Goal: Information Seeking & Learning: Learn about a topic

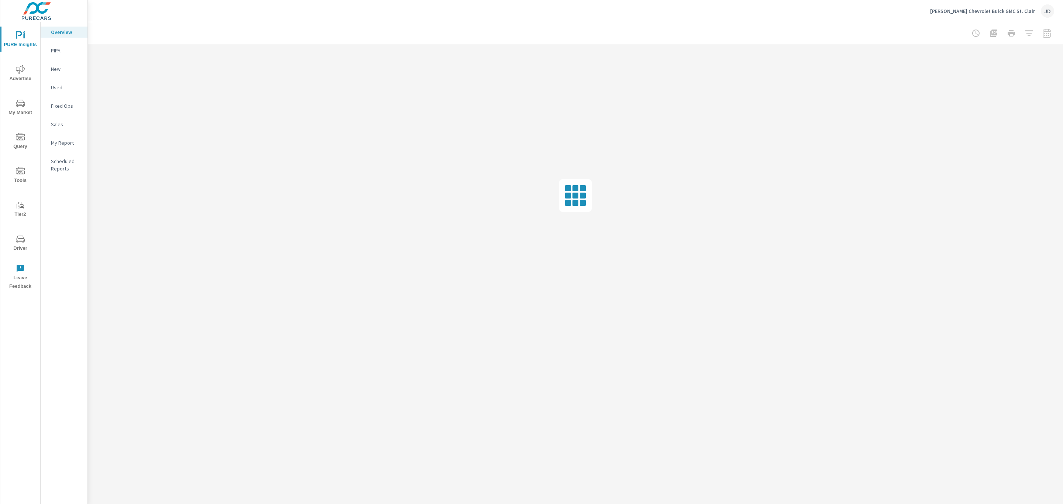
click at [1011, 9] on p "LaFontaine Chevrolet Buick GMC St. Clair" at bounding box center [982, 11] width 105 height 7
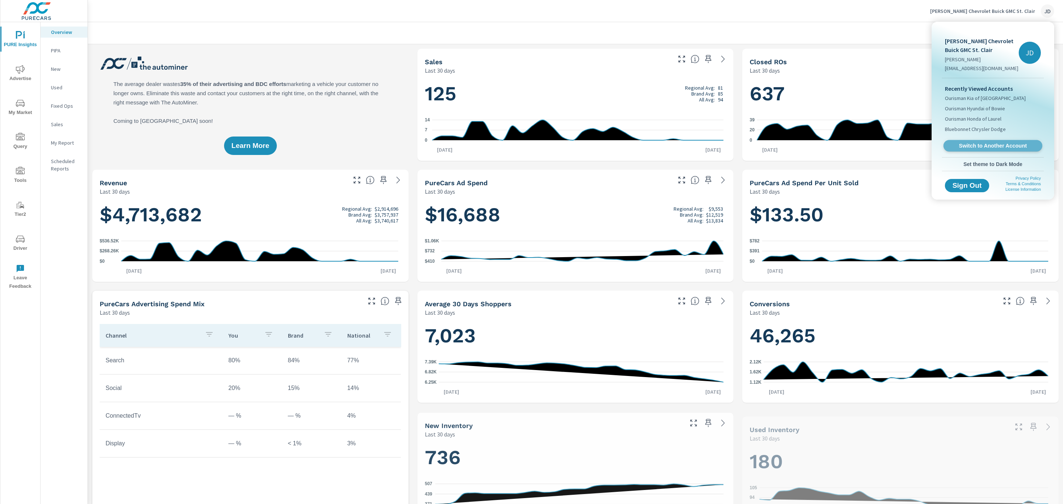
click at [989, 145] on span "Switch to Another Account" at bounding box center [992, 145] width 90 height 7
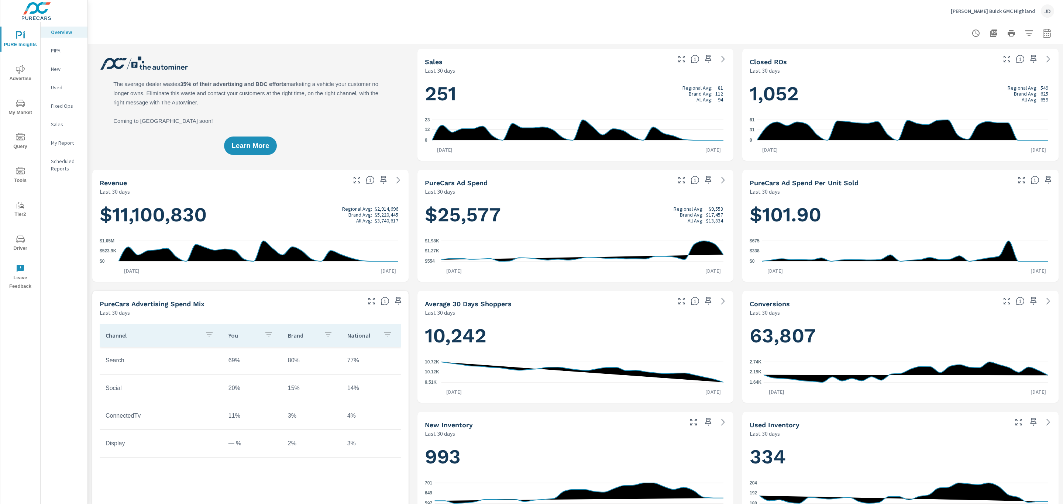
scroll to position [0, 0]
click at [21, 72] on icon "nav menu" at bounding box center [20, 69] width 9 height 9
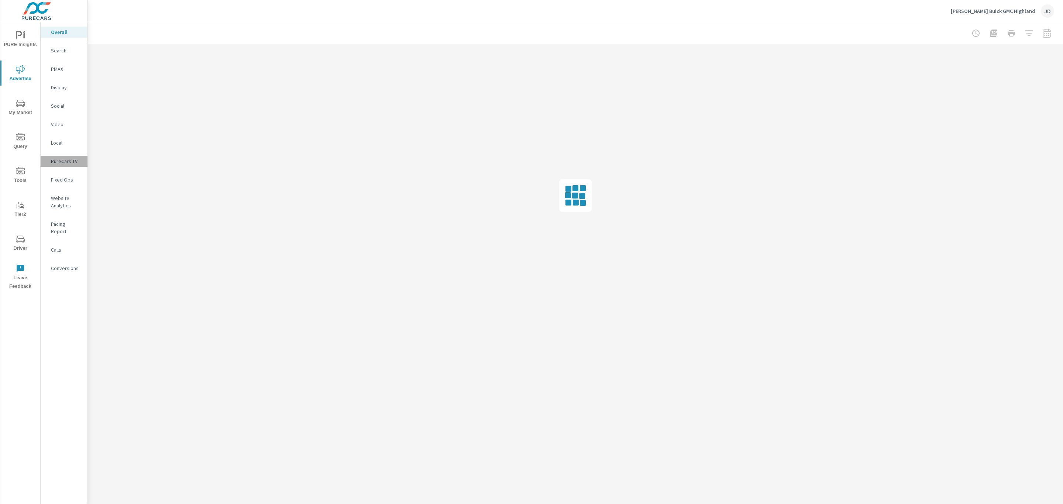
click at [67, 156] on div "PureCars TV" at bounding box center [64, 161] width 47 height 11
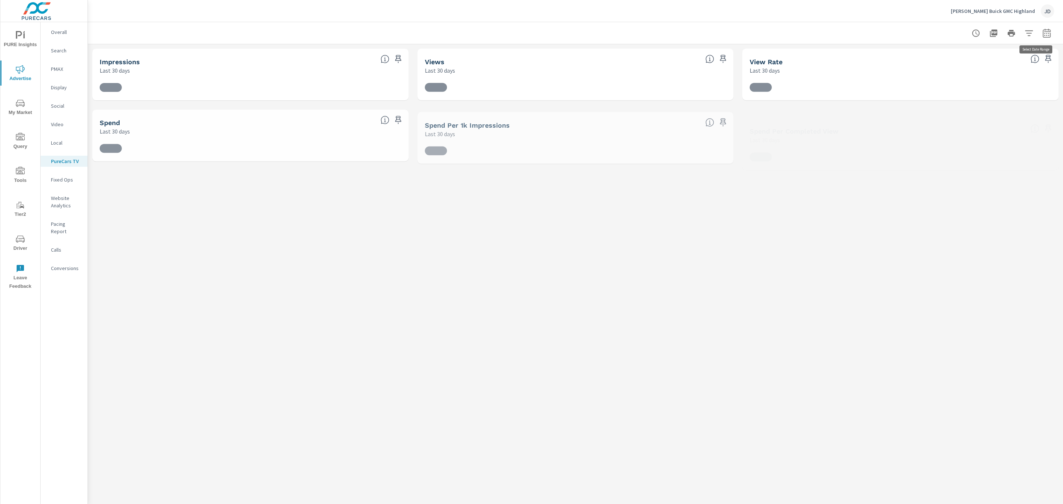
click at [1042, 36] on icon "button" at bounding box center [1046, 33] width 9 height 9
select select "Last 30 days"
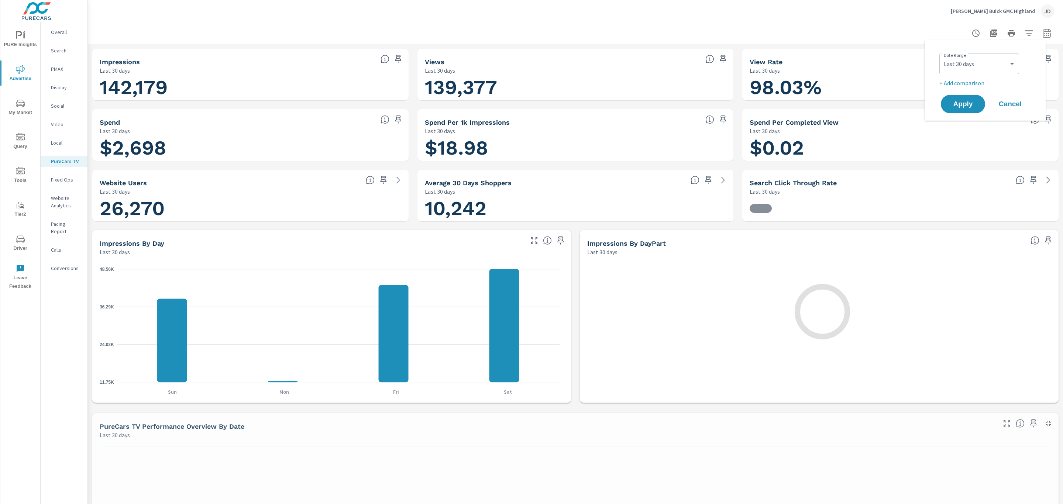
scroll to position [0, 0]
click at [1003, 58] on select "Custom [DATE] Last week Last 7 days Last 14 days Last 30 days Last 45 days Last…" at bounding box center [979, 63] width 74 height 15
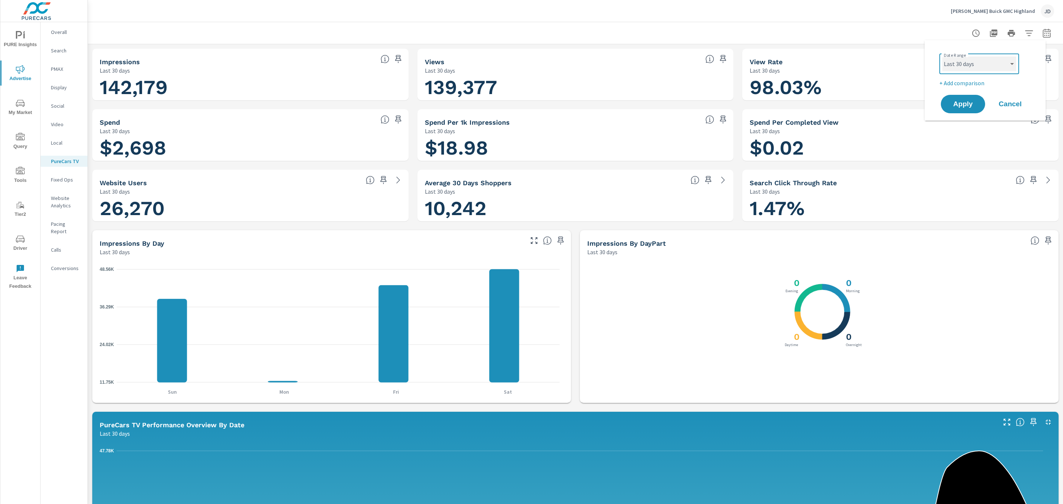
click at [1003, 58] on select "Custom [DATE] Last week Last 7 days Last 14 days Last 30 days Last 45 days Last…" at bounding box center [979, 63] width 74 height 15
click at [775, 28] on div at bounding box center [575, 33] width 957 height 22
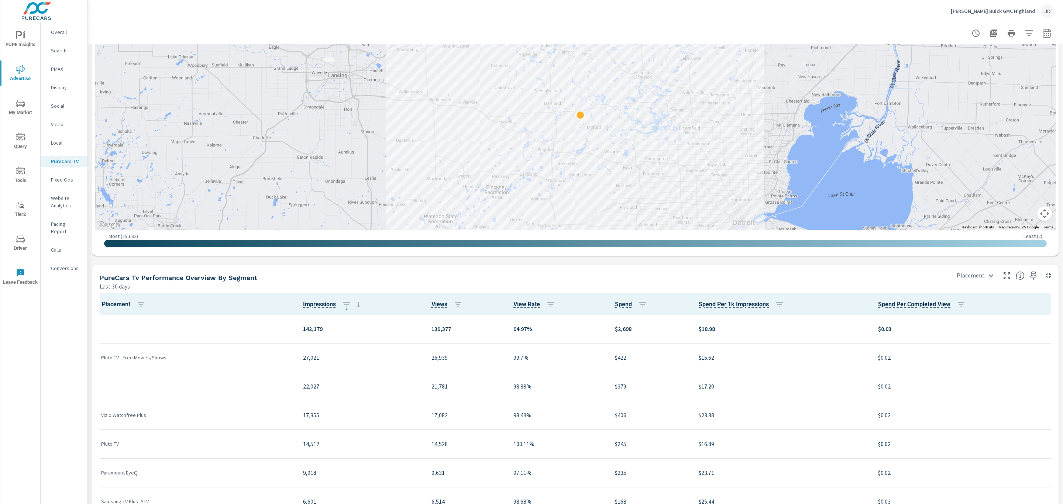
scroll to position [692, 0]
click at [1043, 34] on button "button" at bounding box center [1046, 33] width 15 height 15
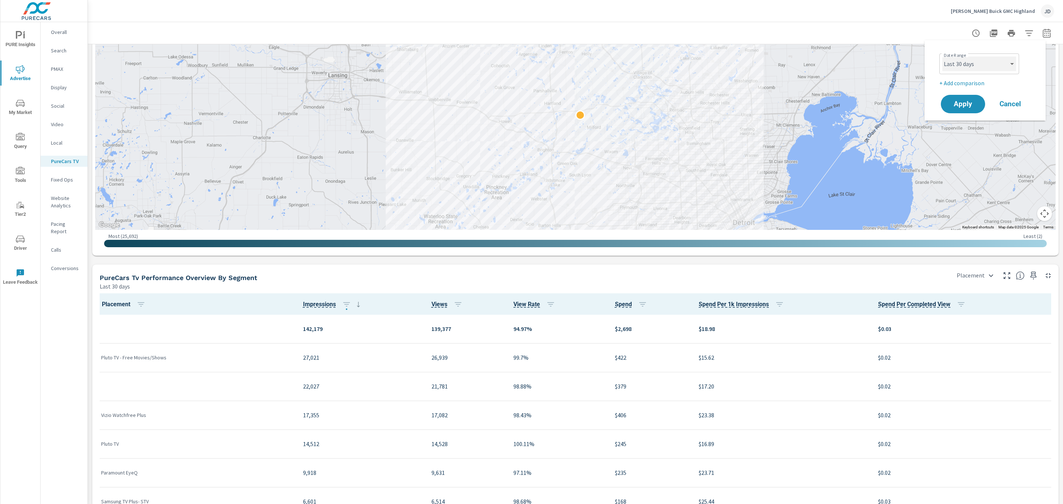
click at [1004, 62] on select "Custom [DATE] Last week Last 7 days Last 14 days Last 30 days Last 45 days Last…" at bounding box center [979, 63] width 74 height 15
click at [942, 56] on select "Custom [DATE] Last week Last 7 days Last 14 days Last 30 days Last 45 days Last…" at bounding box center [979, 63] width 74 height 15
select select "Last 14 days"
click at [969, 102] on span "Apply" at bounding box center [963, 104] width 30 height 7
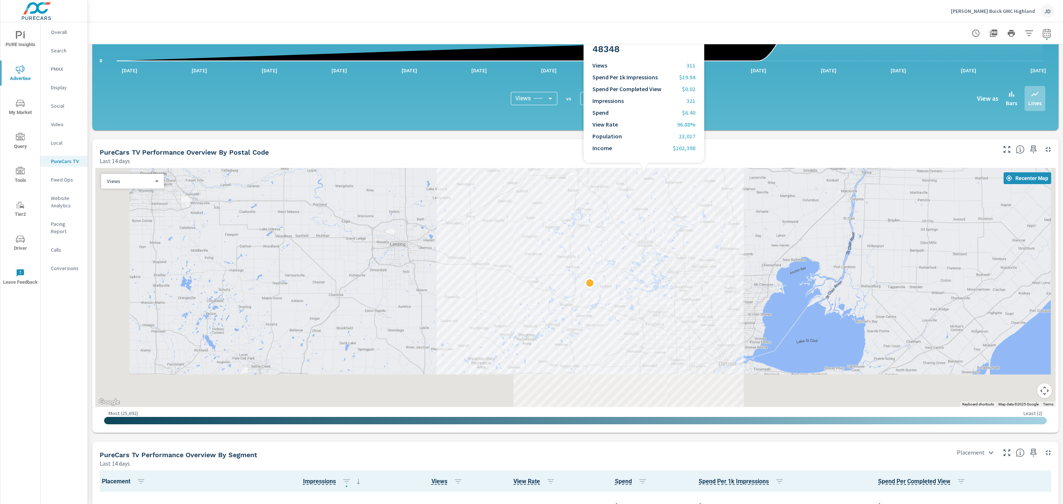
scroll to position [809, 0]
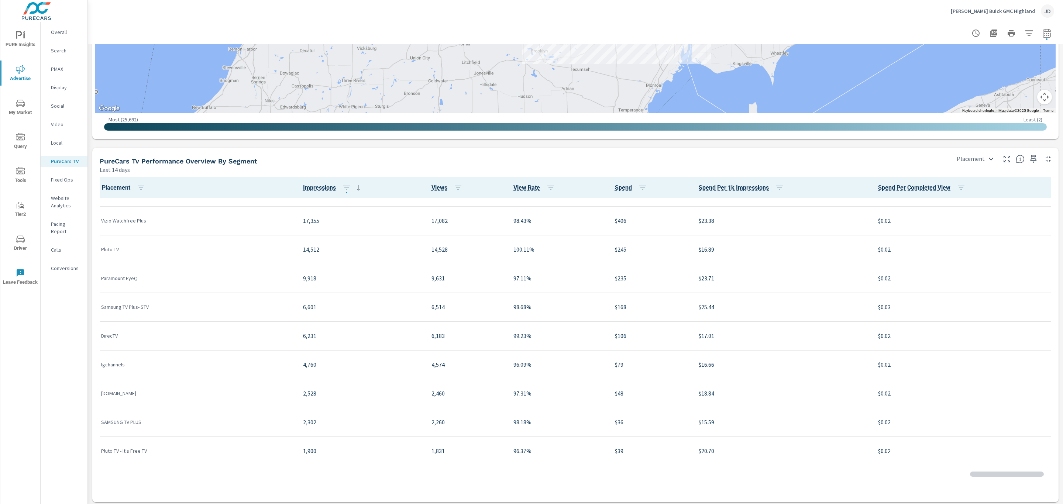
scroll to position [124, 0]
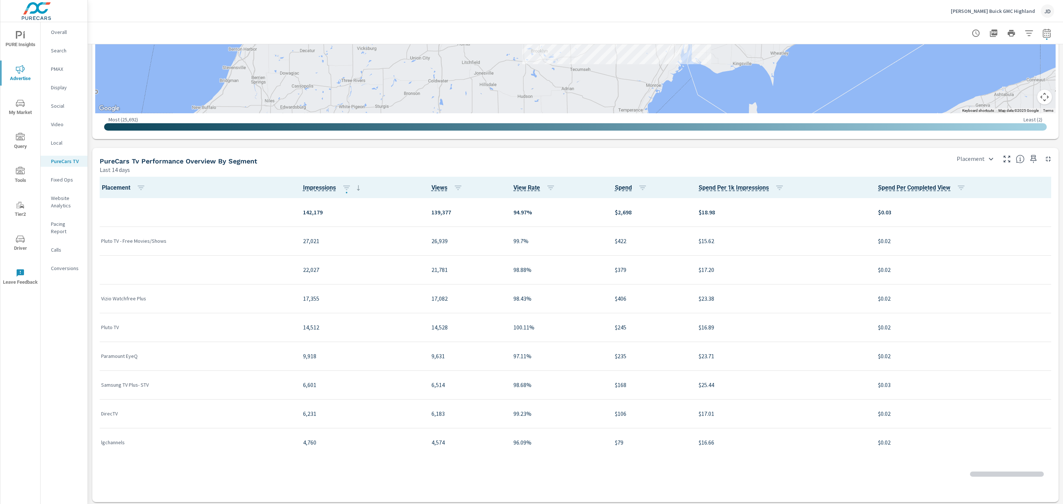
scroll to position [0, 0]
click at [970, 153] on body "PURE Insights Advertise My Market Query Tools Tier2 Driver Leave Feedback Overa…" at bounding box center [531, 252] width 1063 height 504
click at [970, 199] on li "City" at bounding box center [967, 198] width 44 height 13
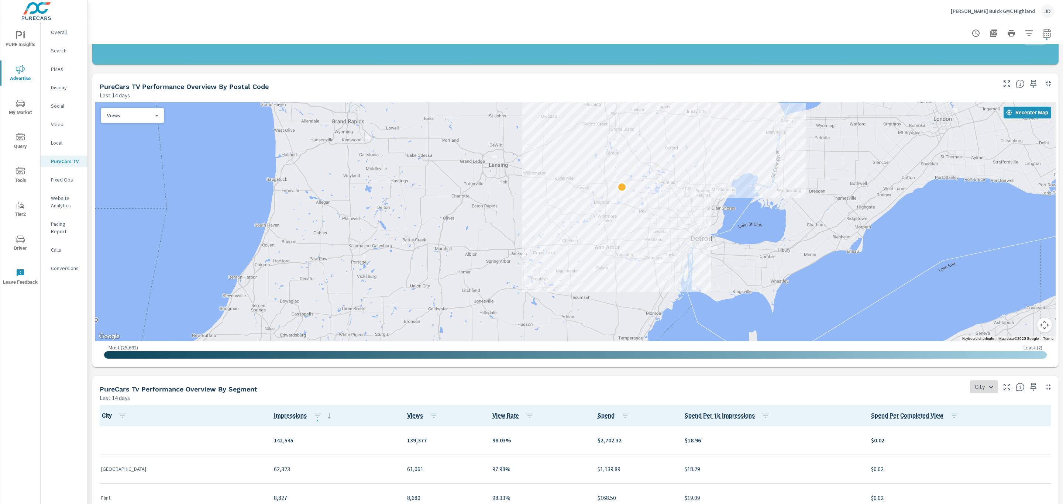
scroll to position [580, 0]
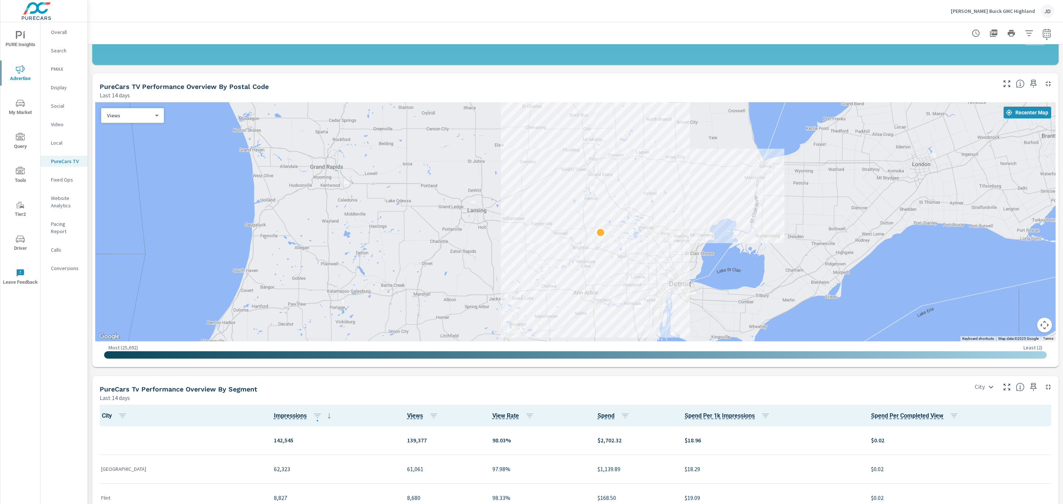
drag, startPoint x: 585, startPoint y: 245, endPoint x: 561, endPoint y: 294, distance: 54.0
click at [561, 294] on div at bounding box center [908, 466] width 709 height 399
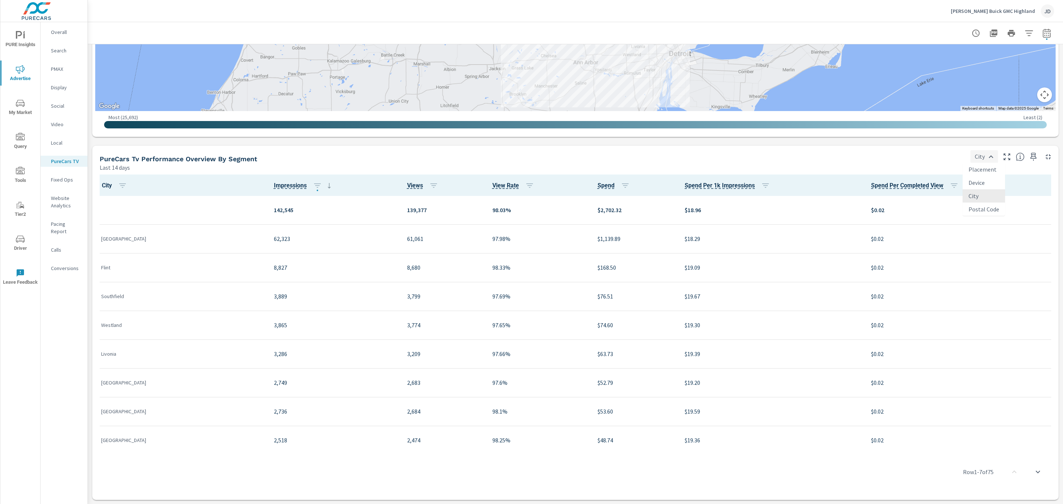
click at [986, 159] on body "PURE Insights Advertise My Market Query Tools Tier2 Driver Leave Feedback Overa…" at bounding box center [531, 252] width 1063 height 504
click at [981, 169] on li "Placement" at bounding box center [983, 169] width 42 height 13
type input "Placement"
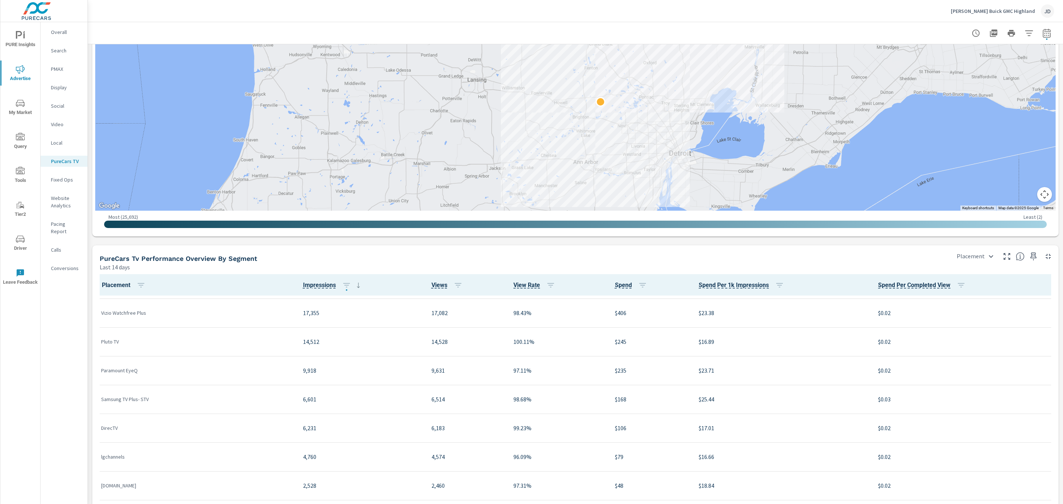
scroll to position [89, 0]
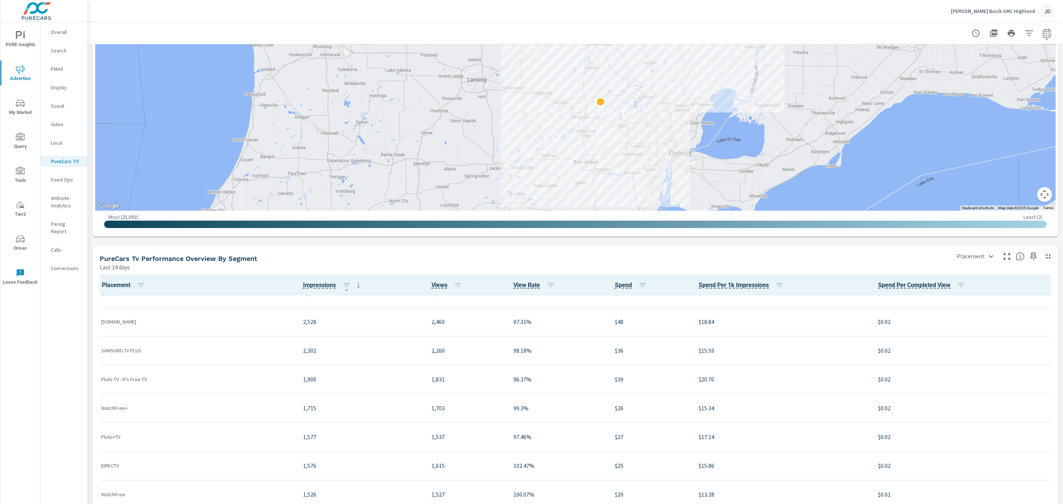
scroll to position [247, 0]
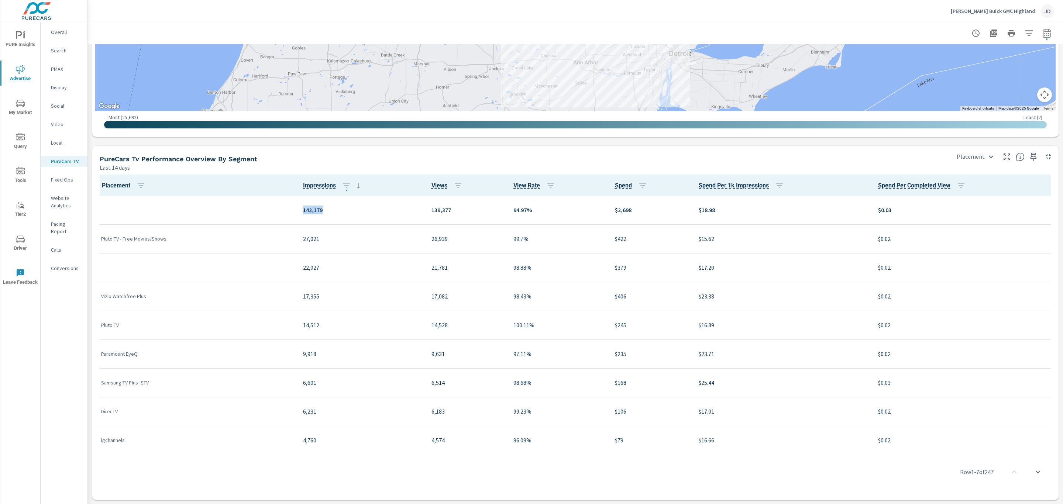
drag, startPoint x: 323, startPoint y: 208, endPoint x: 287, endPoint y: 211, distance: 36.2
click at [287, 211] on tr "142,179 139,377 94.97% $2,698 $18.98 $0.03" at bounding box center [575, 210] width 960 height 29
click at [313, 239] on p "27,021" at bounding box center [361, 238] width 117 height 9
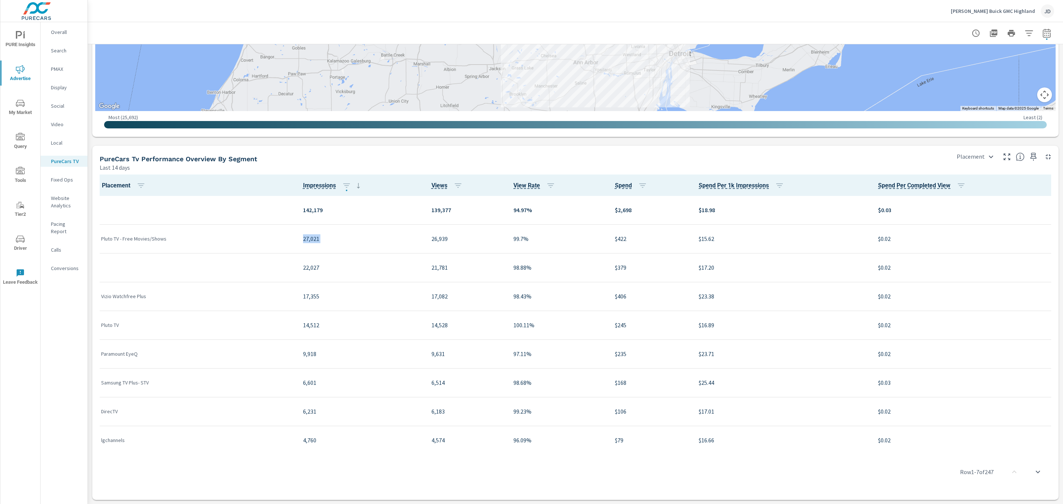
scroll to position [14, 0]
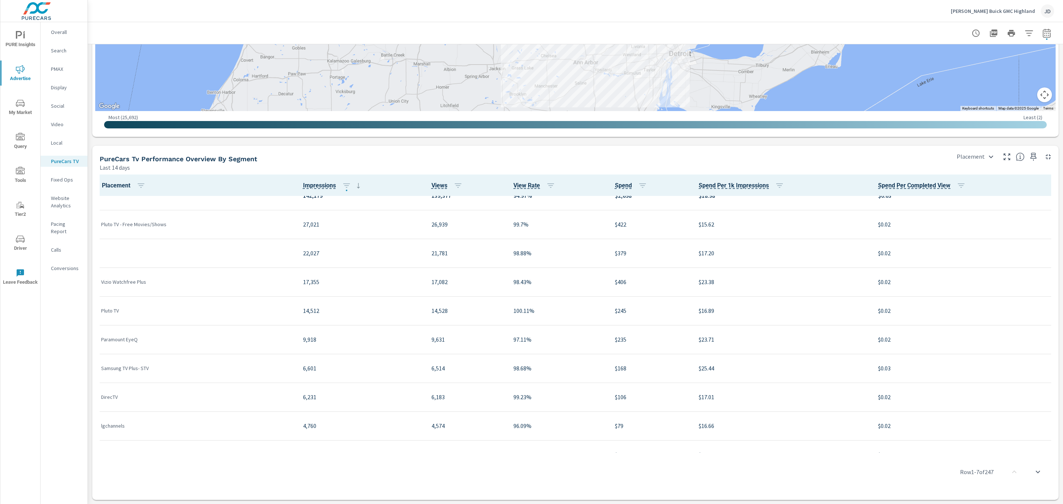
click at [312, 310] on p "14,512" at bounding box center [361, 310] width 117 height 9
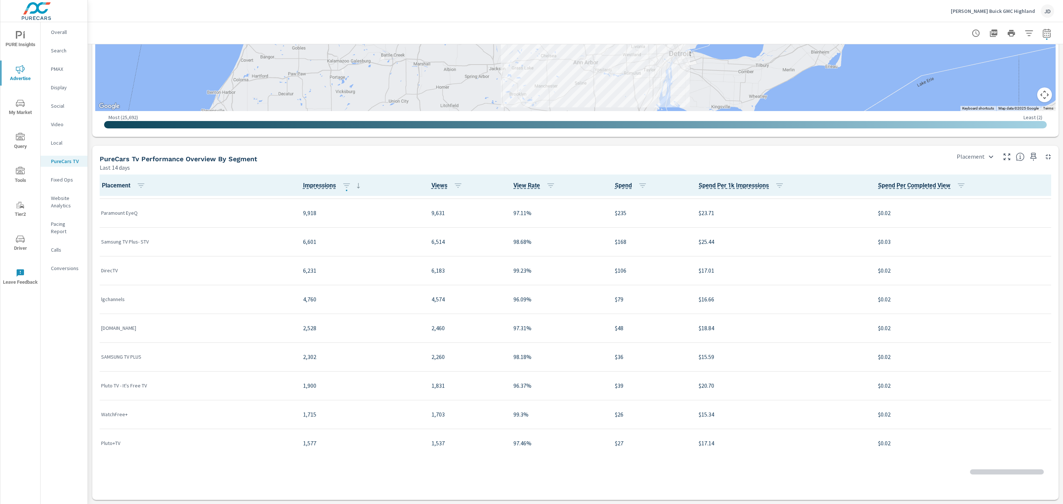
scroll to position [142, 0]
click at [308, 385] on p "1,900" at bounding box center [361, 384] width 117 height 9
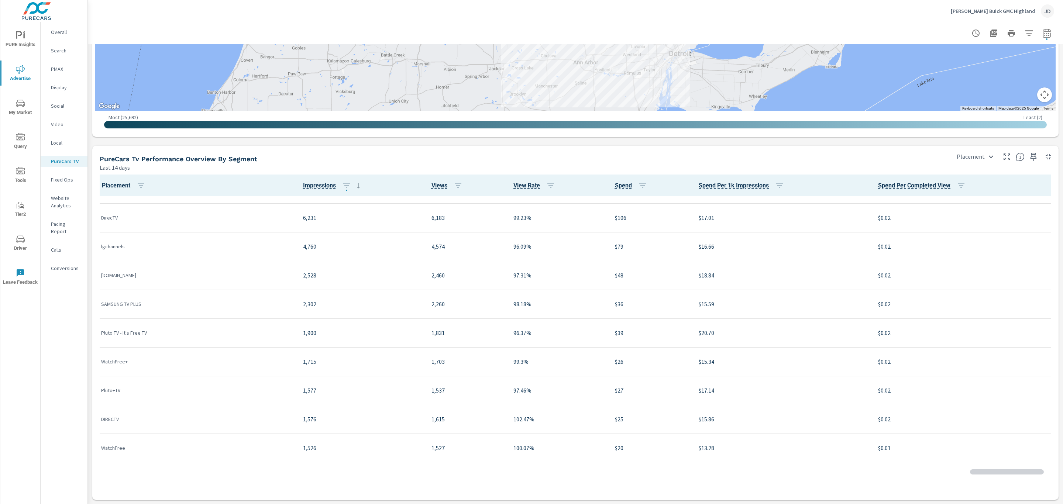
click at [309, 392] on p "1,577" at bounding box center [361, 390] width 117 height 9
click at [307, 398] on p "1,438" at bounding box center [361, 393] width 117 height 9
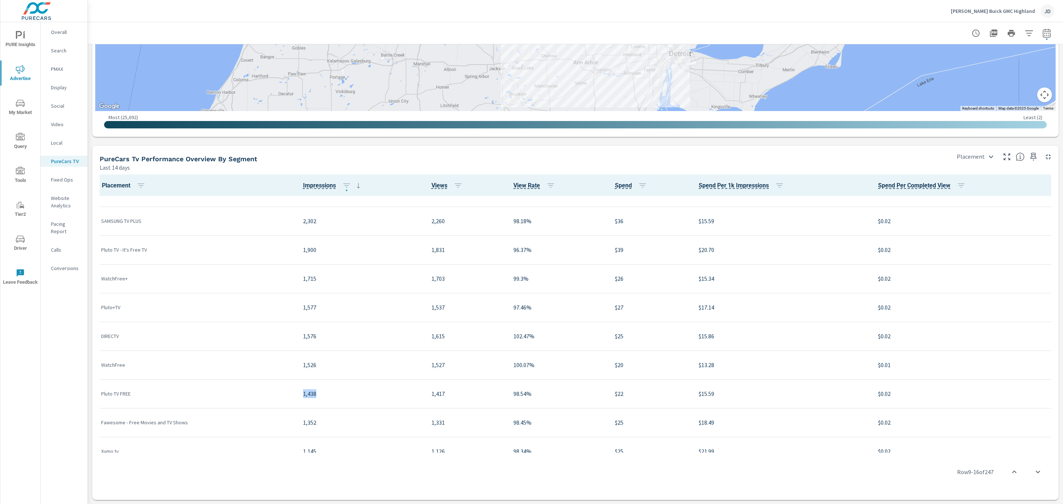
click at [307, 398] on p "1,438" at bounding box center [361, 393] width 117 height 9
click at [307, 337] on p "569" at bounding box center [361, 335] width 117 height 9
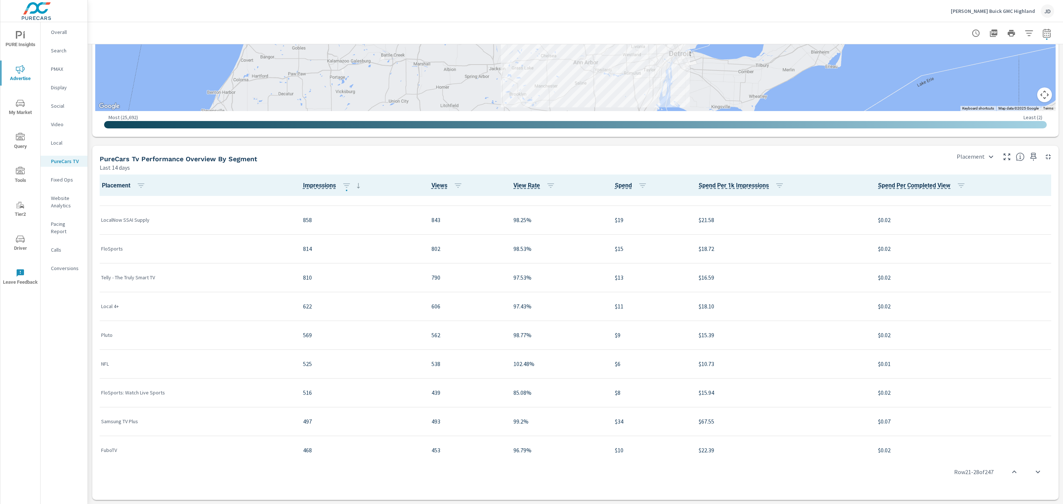
click at [304, 367] on p "525" at bounding box center [361, 363] width 117 height 9
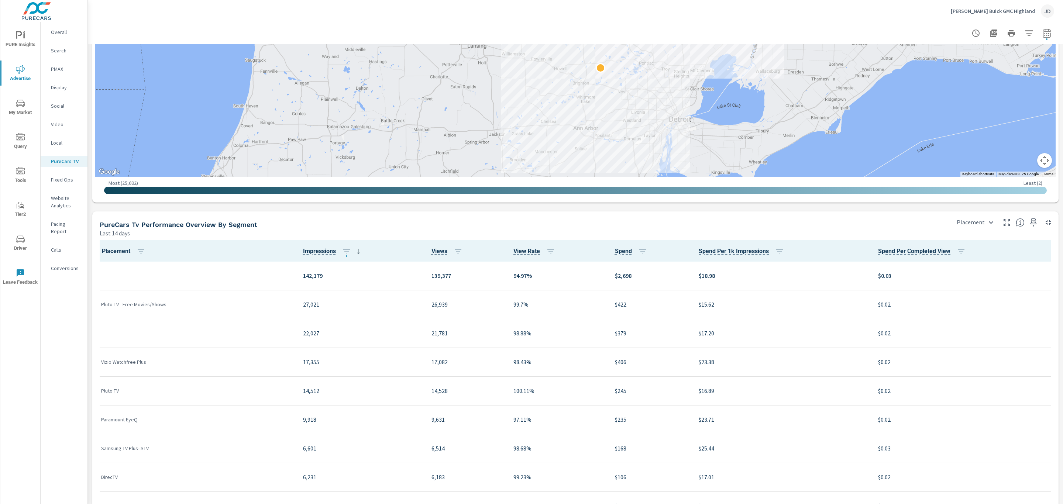
scroll to position [745, 0]
drag, startPoint x: 322, startPoint y: 368, endPoint x: 294, endPoint y: 363, distance: 28.8
click at [297, 363] on td "6,231" at bounding box center [361, 368] width 128 height 29
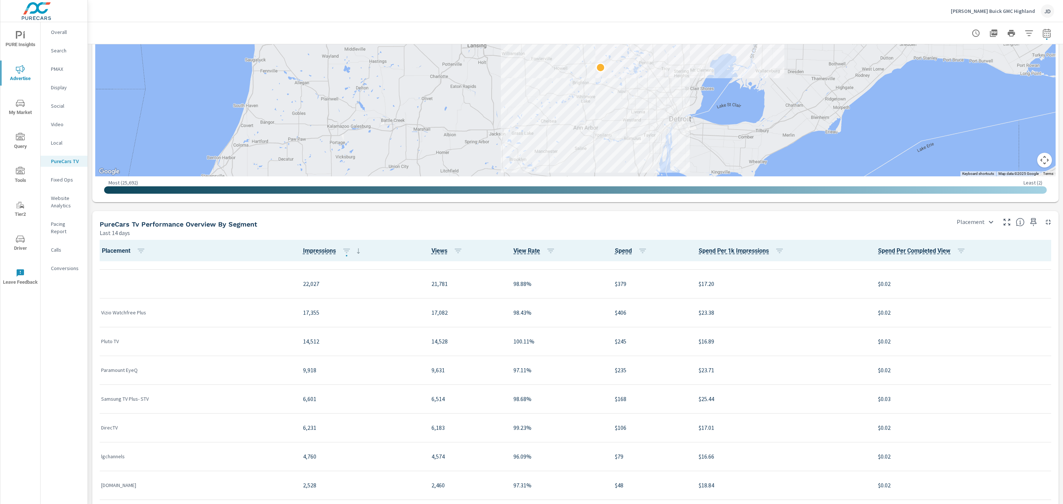
scroll to position [51, 0]
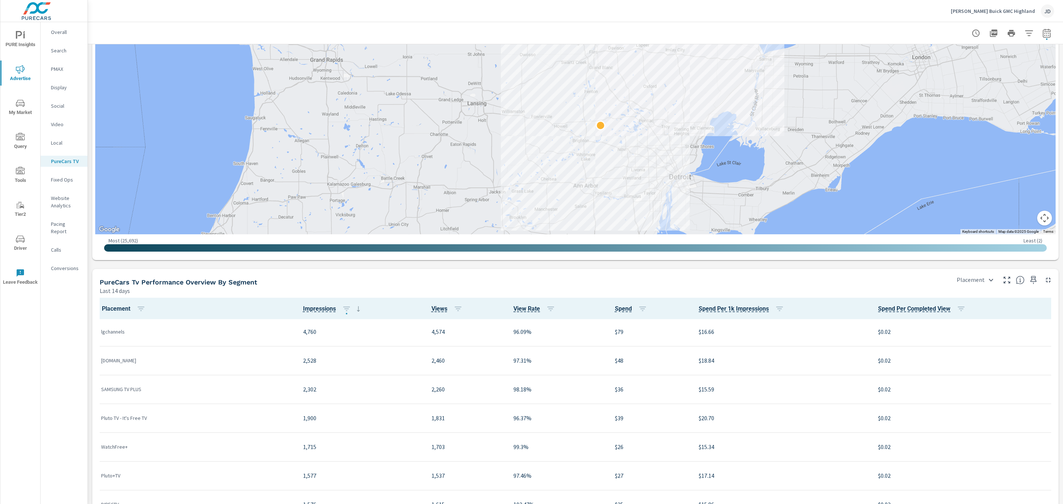
scroll to position [243, 0]
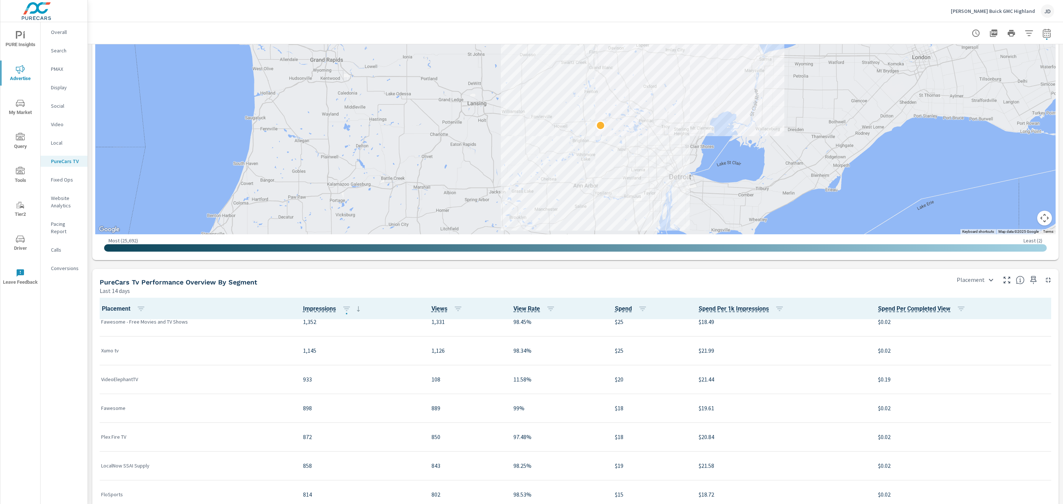
scroll to position [505, 0]
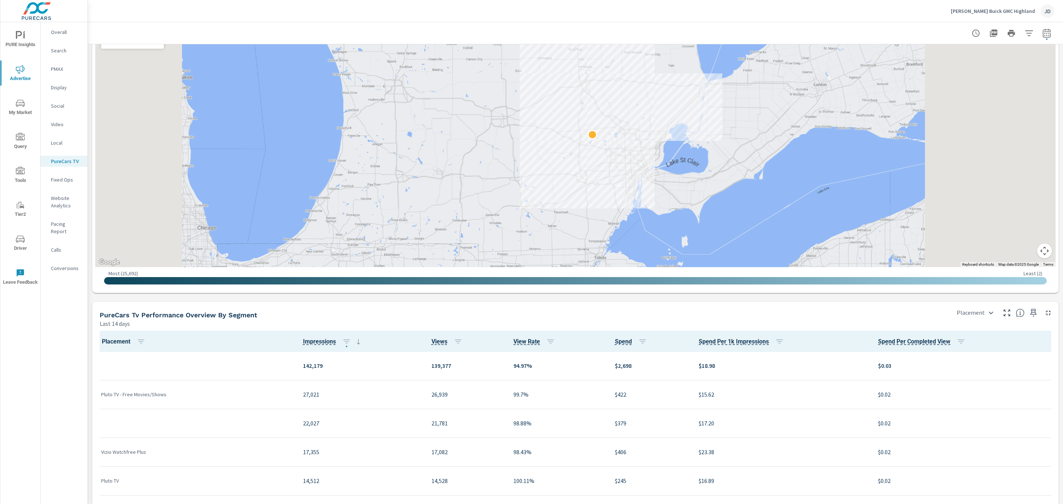
scroll to position [656, 0]
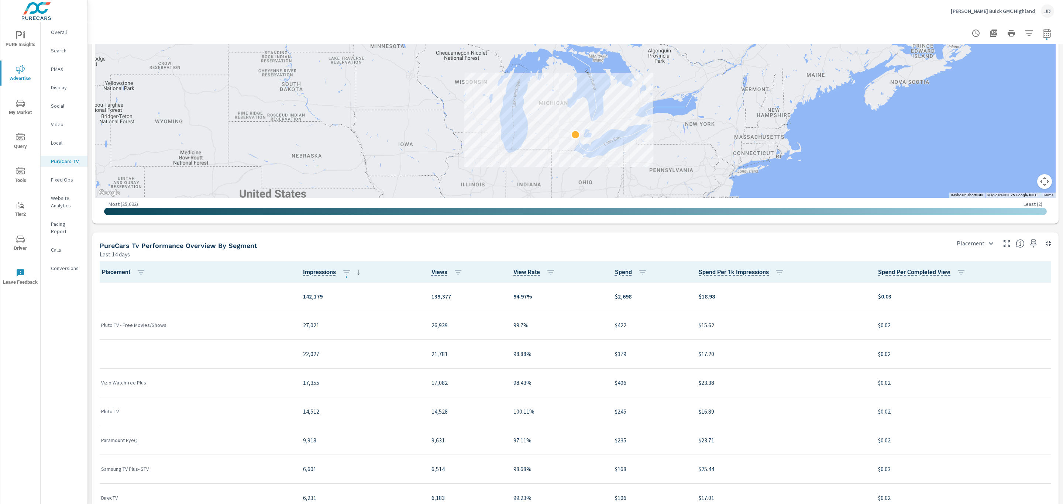
scroll to position [734, 0]
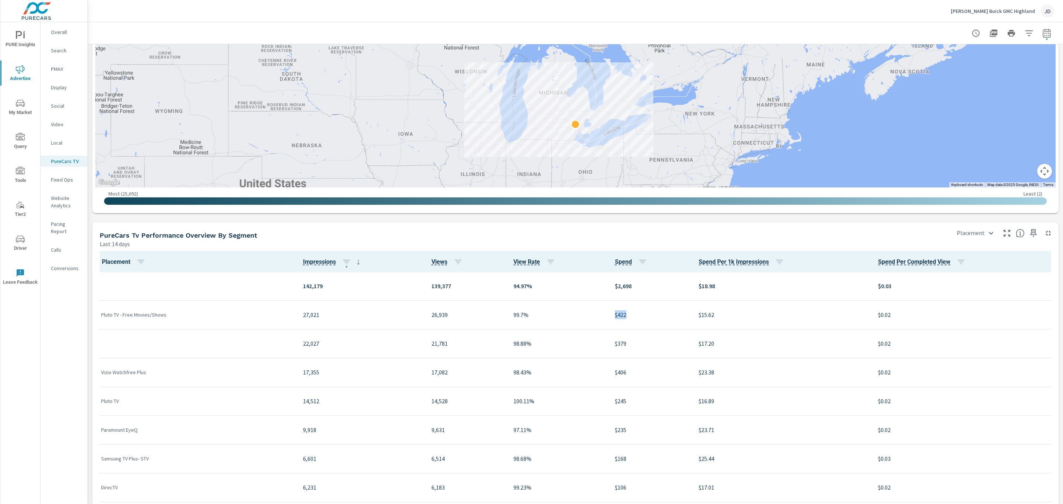
drag, startPoint x: 620, startPoint y: 316, endPoint x: 588, endPoint y: 317, distance: 32.5
click at [588, 317] on tr "Pluto TV - Free Movies/Shows 27,021 26,939 99.7% $422 $15.62 $0.02" at bounding box center [575, 314] width 960 height 29
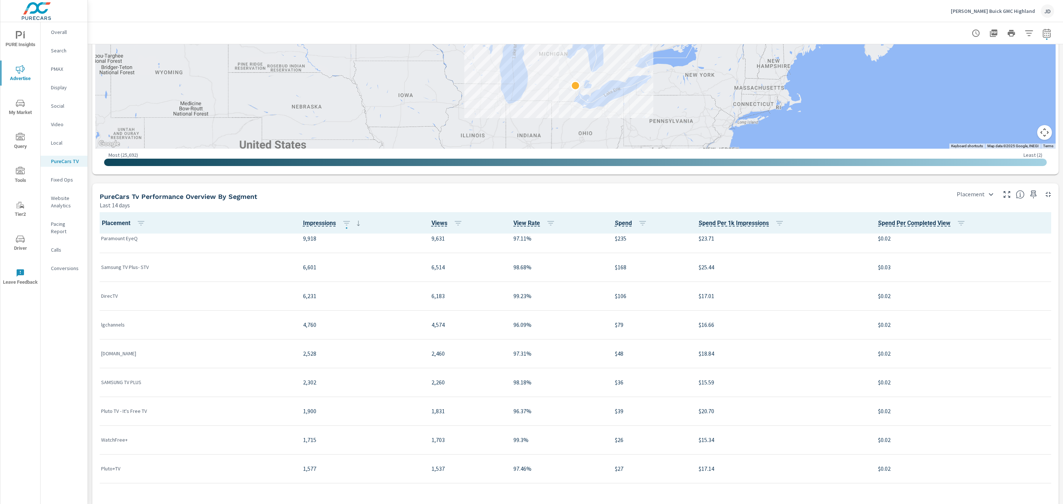
scroll to position [162, 0]
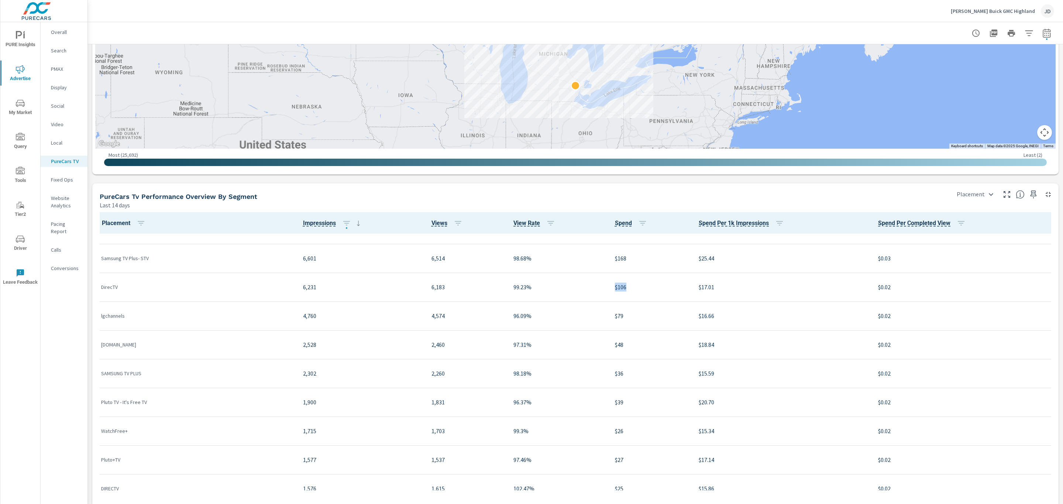
drag, startPoint x: 620, startPoint y: 289, endPoint x: 582, endPoint y: 292, distance: 37.8
click at [582, 292] on tr "DirecTV 6,231 6,183 99.23% $106 $17.01 $0.02" at bounding box center [575, 287] width 960 height 29
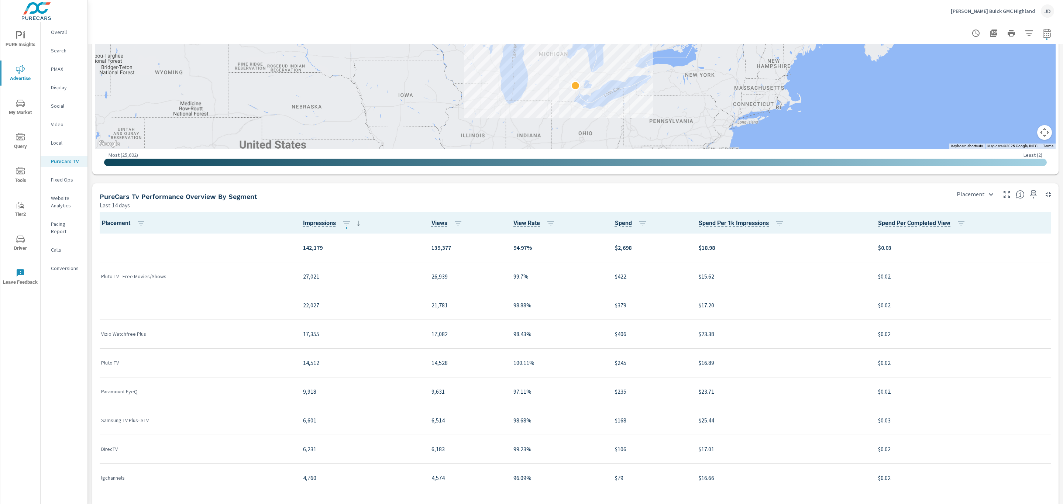
click at [309, 275] on p "27,021" at bounding box center [361, 276] width 117 height 9
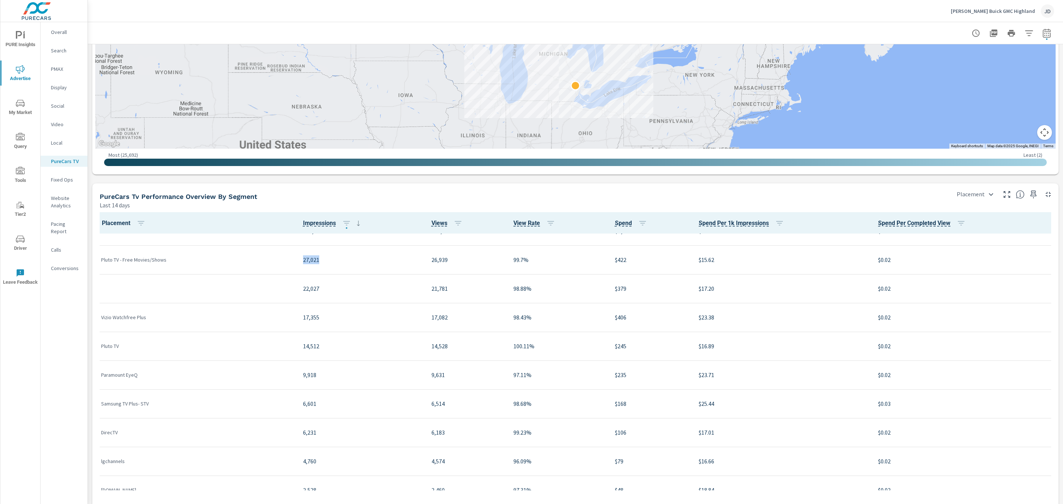
scroll to position [35, 0]
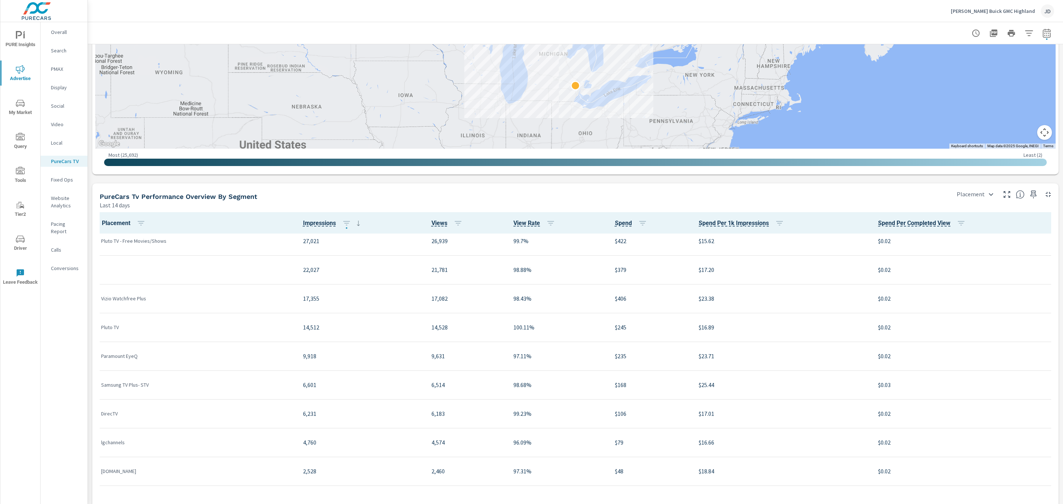
click at [304, 416] on p "6,231" at bounding box center [361, 413] width 117 height 9
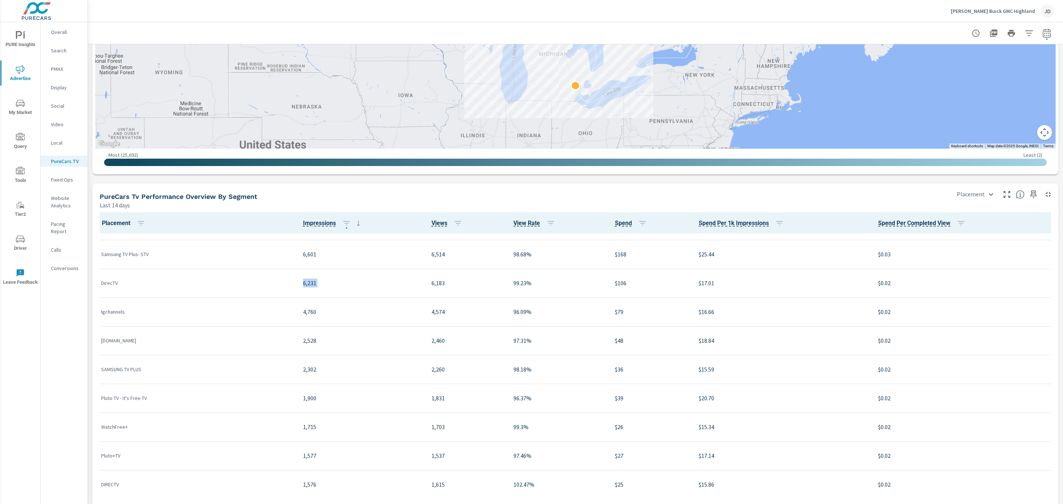
scroll to position [0, 0]
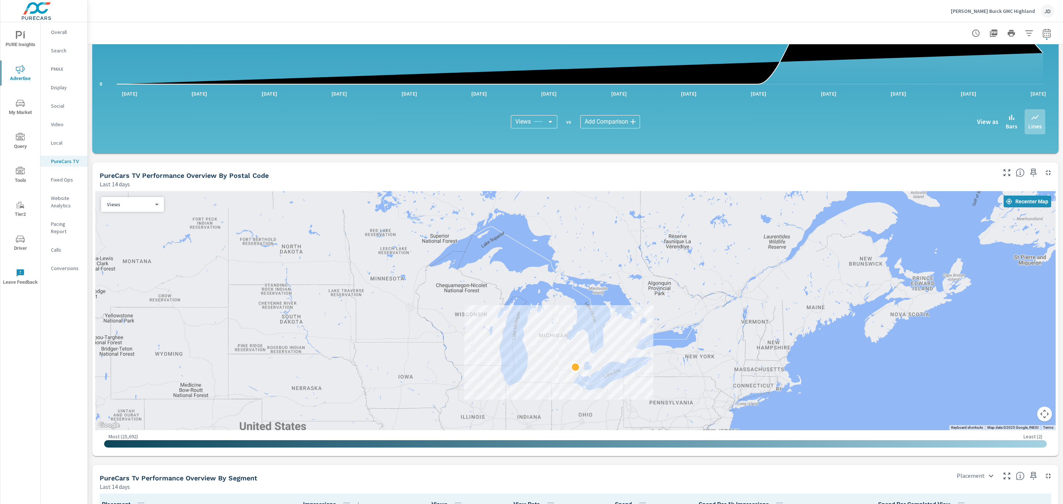
scroll to position [0, 0]
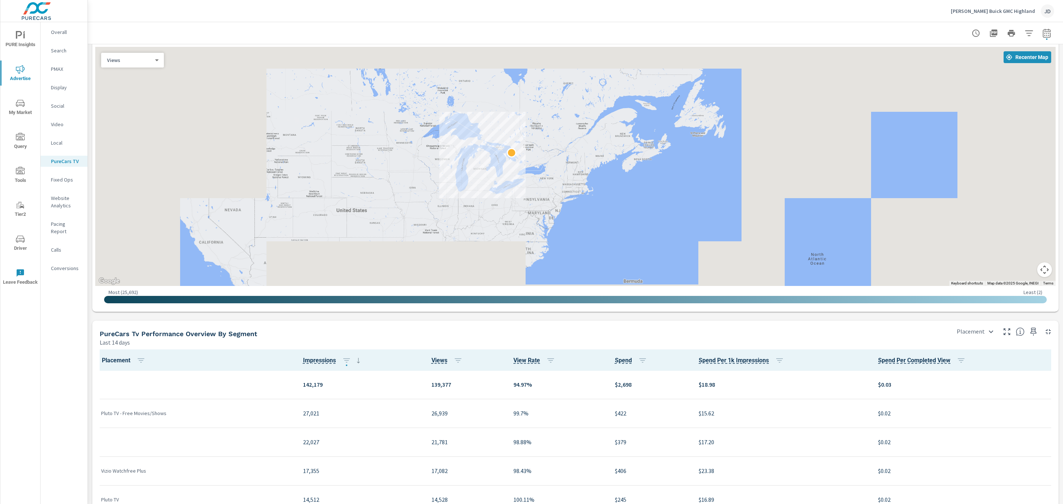
scroll to position [673, 0]
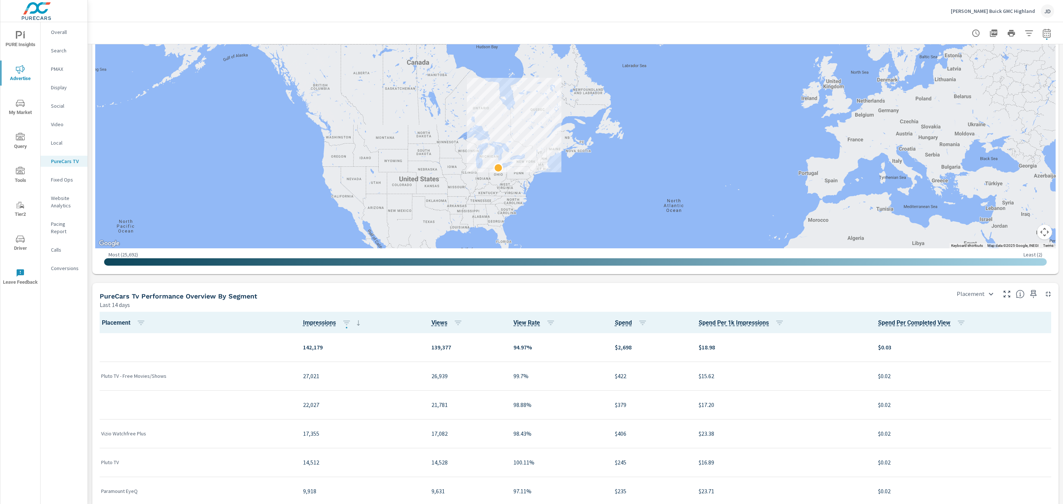
drag, startPoint x: 517, startPoint y: 179, endPoint x: 552, endPoint y: 113, distance: 74.6
click at [552, 113] on div at bounding box center [575, 128] width 960 height 239
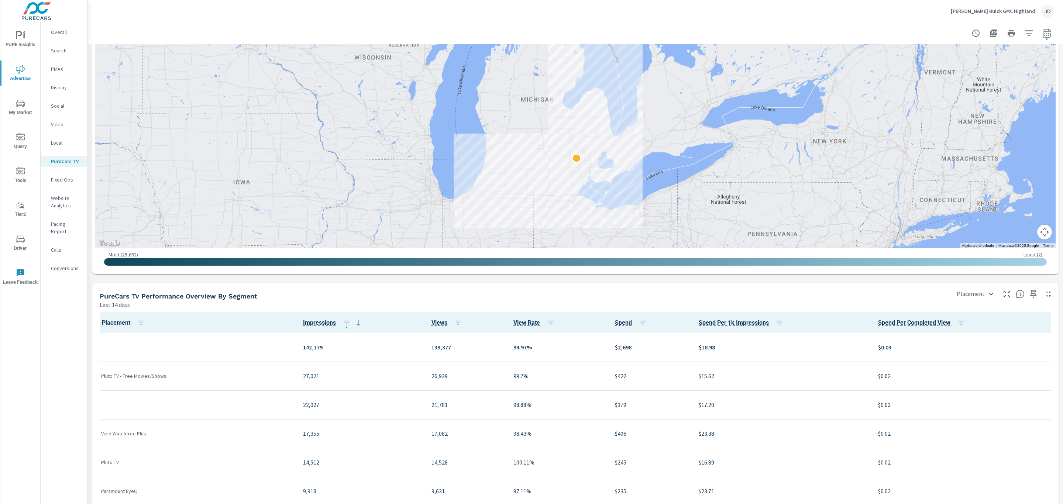
drag, startPoint x: 650, startPoint y: 83, endPoint x: 597, endPoint y: 125, distance: 67.3
click at [597, 125] on div at bounding box center [575, 128] width 960 height 239
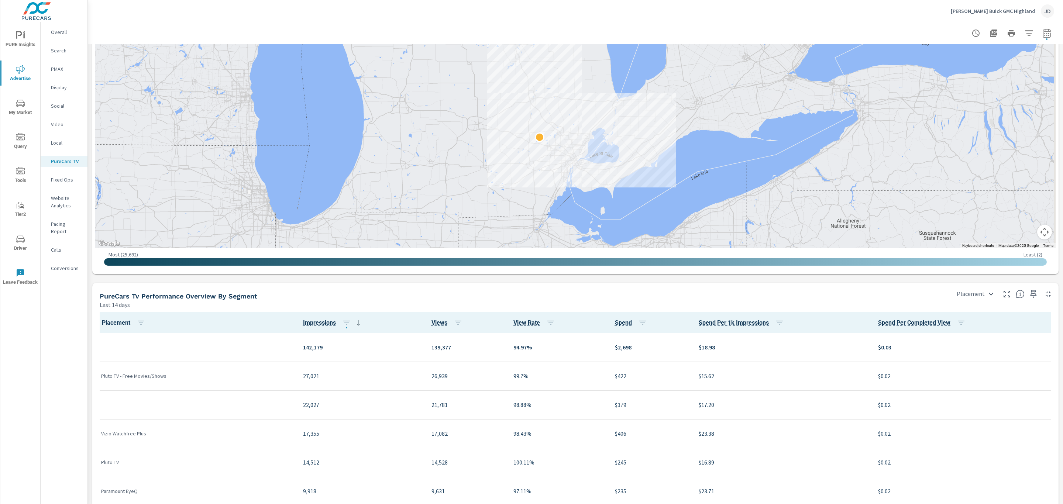
drag, startPoint x: 597, startPoint y: 125, endPoint x: 589, endPoint y: 76, distance: 50.1
click at [589, 76] on div at bounding box center [575, 128] width 960 height 239
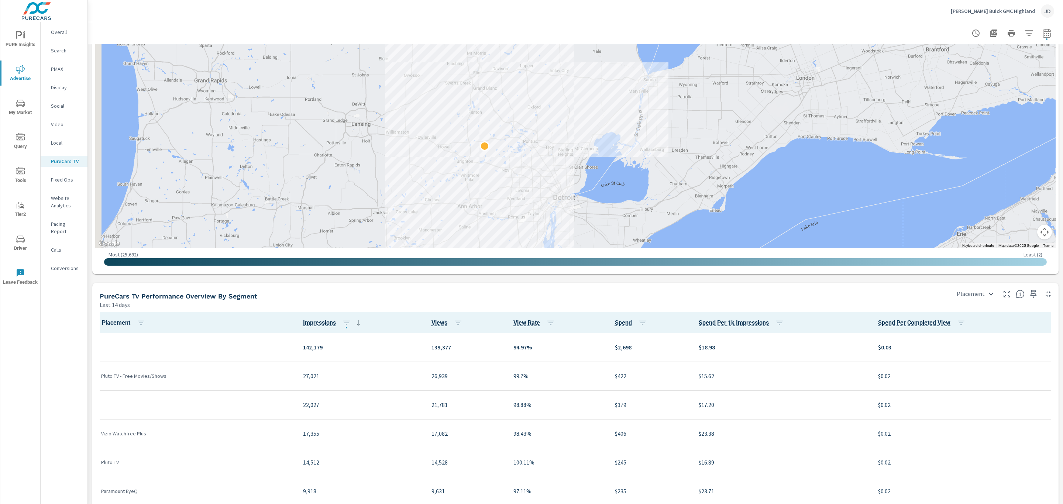
drag, startPoint x: 576, startPoint y: 124, endPoint x: 587, endPoint y: 65, distance: 60.0
click at [587, 65] on div at bounding box center [575, 128] width 960 height 239
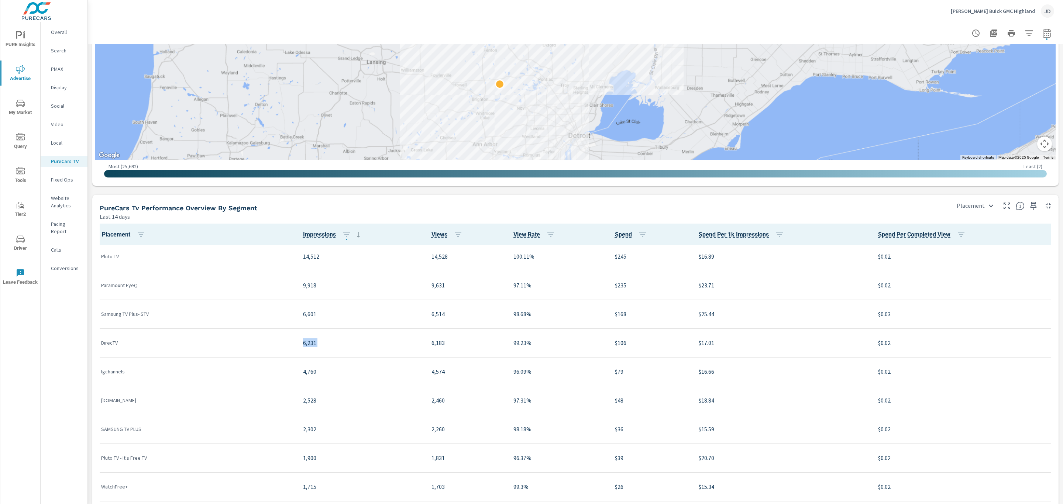
scroll to position [118, 0]
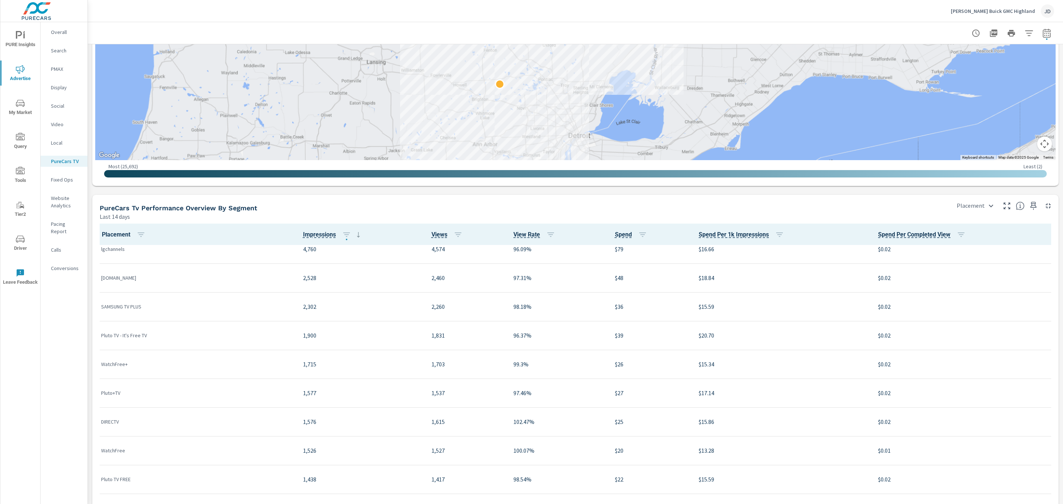
scroll to position [241, 0]
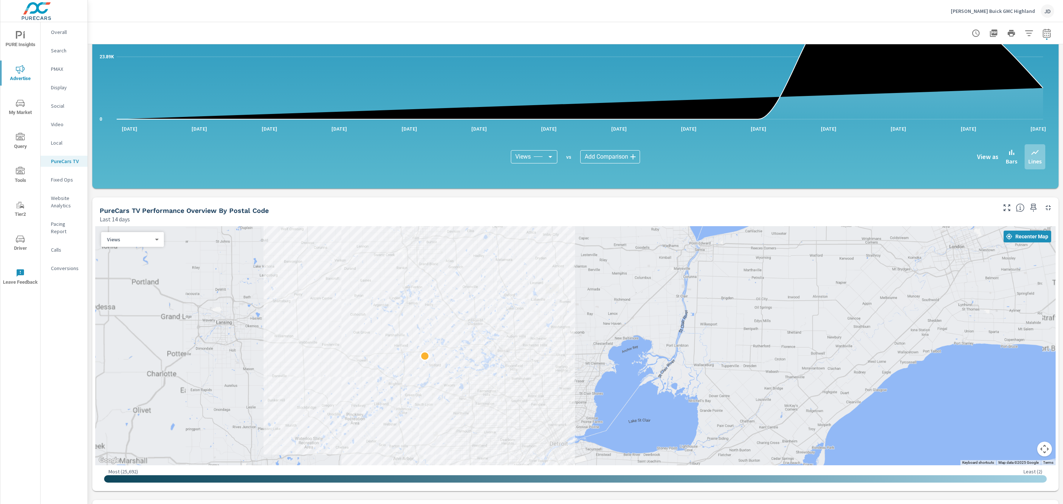
scroll to position [455, 0]
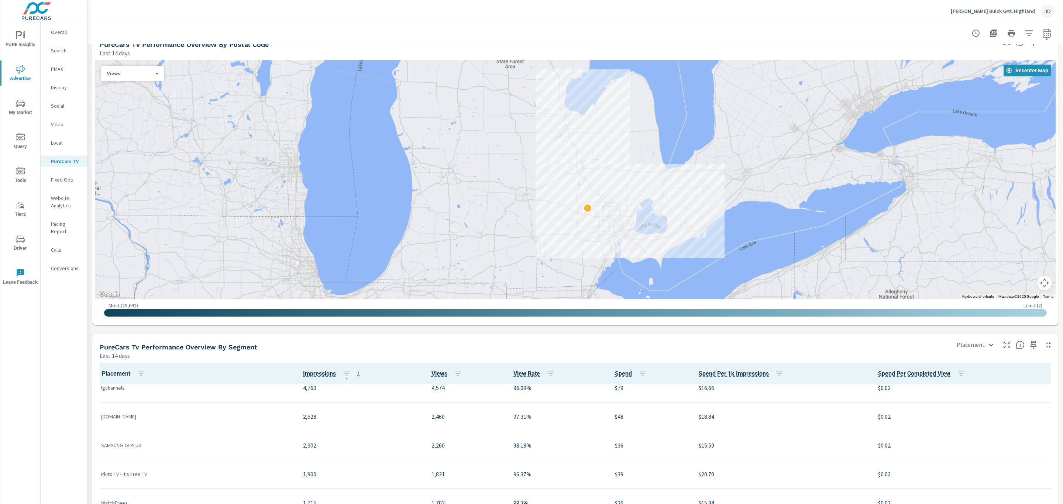
scroll to position [621, 0]
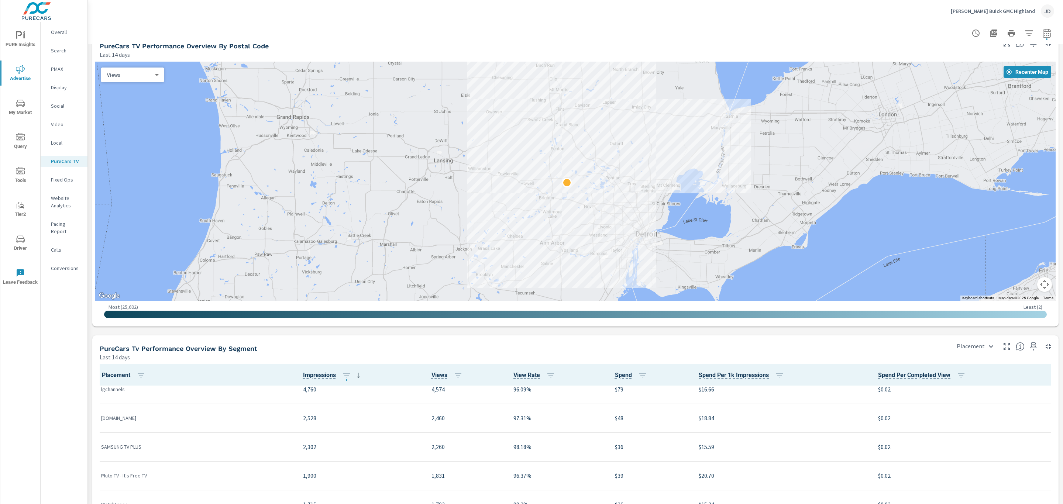
drag, startPoint x: 599, startPoint y: 207, endPoint x: 652, endPoint y: 209, distance: 52.8
click at [652, 209] on div at bounding box center [960, 384] width 709 height 399
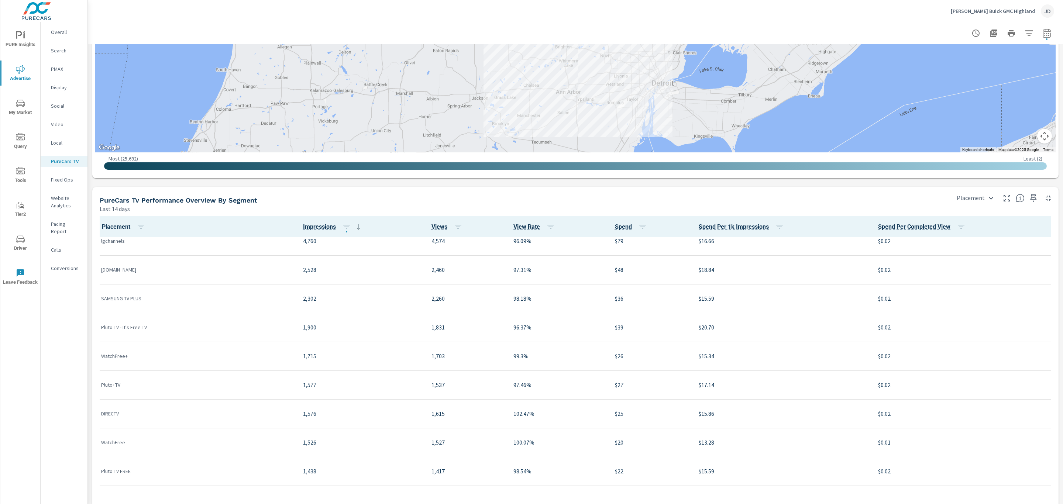
scroll to position [770, 0]
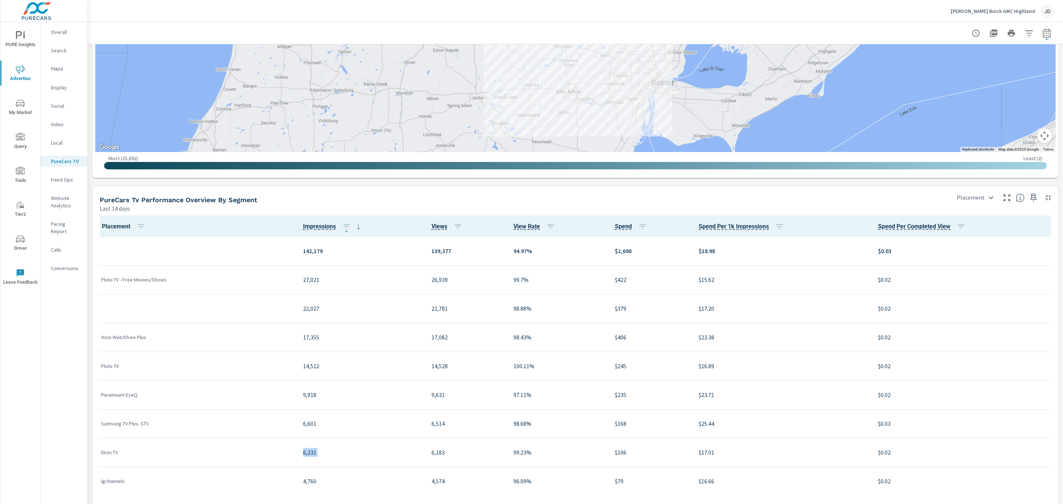
scroll to position [0, 0]
click at [593, 190] on div "PureCars Tv Performance Overview By Segment Last 14 days" at bounding box center [520, 200] width 857 height 26
